Goal: Use online tool/utility

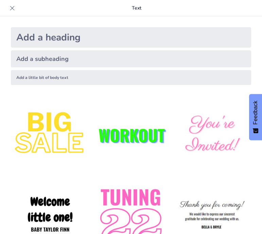
checkbox input "true"
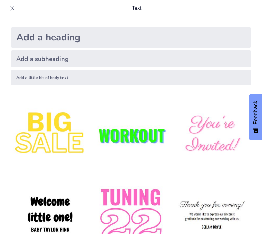
checkbox input "true"
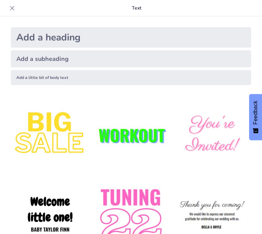
checkbox input "true"
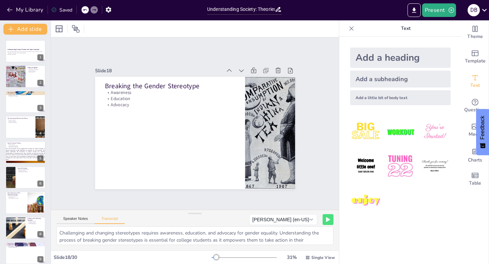
scroll to position [495, 0]
